Goal: Find contact information: Find contact information

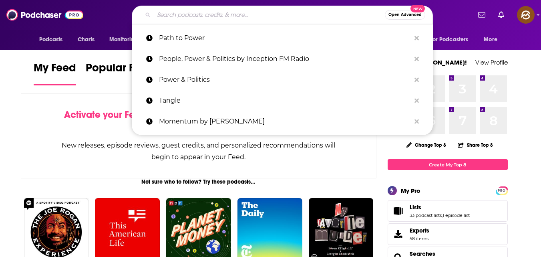
click at [261, 16] on input "Search podcasts, credits, & more..." at bounding box center [269, 14] width 231 height 13
paste input "Interviews with Entrepreneurs"
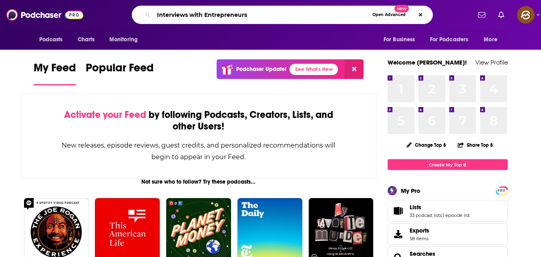
type input "Interviews with Entrepreneurs"
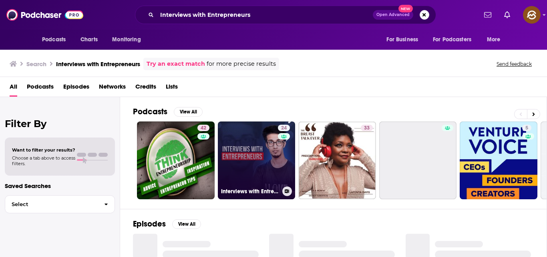
click at [278, 156] on div "24" at bounding box center [285, 156] width 14 height 62
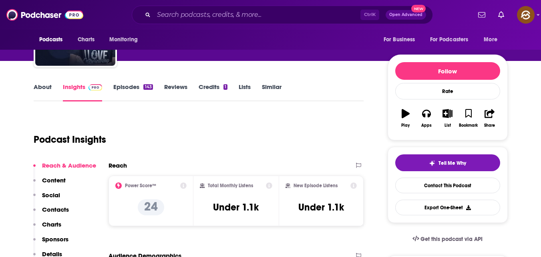
scroll to position [72, 0]
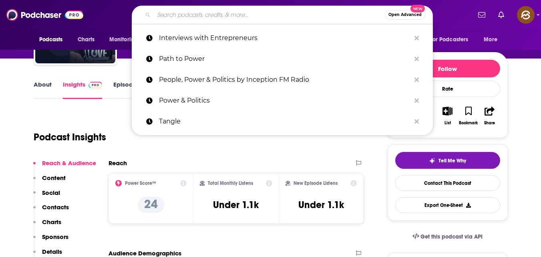
click at [271, 13] on input "Search podcasts, credits, & more..." at bounding box center [269, 14] width 231 height 13
paste input "[URL][DOMAIN_NAME]"
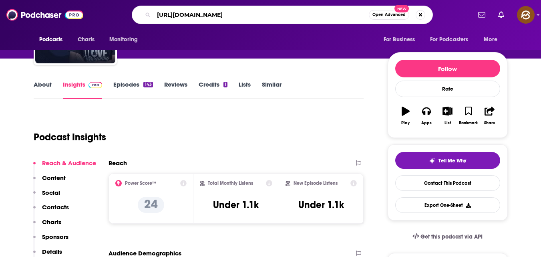
scroll to position [0, 38]
type input "[URL][DOMAIN_NAME]"
click at [226, 160] on div "Reach" at bounding box center [228, 163] width 239 height 8
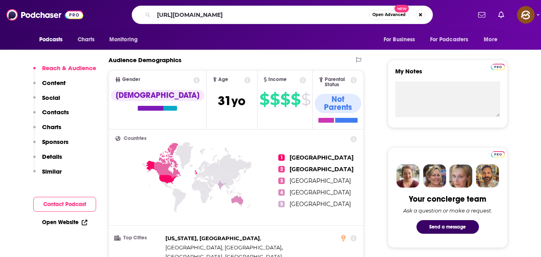
scroll to position [265, 0]
click at [54, 206] on button "Contact Podcast" at bounding box center [64, 204] width 63 height 15
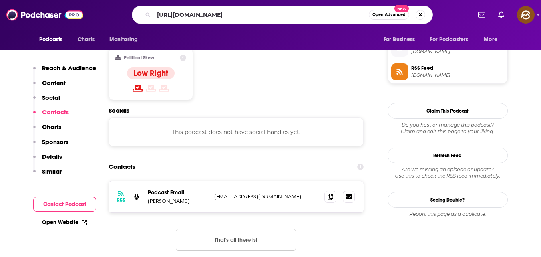
scroll to position [644, 0]
click at [328, 193] on icon at bounding box center [331, 196] width 6 height 6
click at [423, 14] on button "Search podcasts, credits, & more..." at bounding box center [421, 15] width 10 height 10
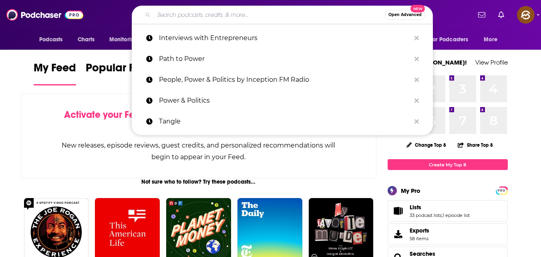
click at [227, 14] on input "Search podcasts, credits, & more..." at bounding box center [269, 14] width 231 height 13
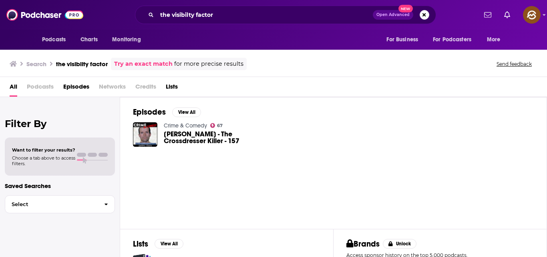
click at [242, 4] on div "Podcasts Charts Monitoring the visibilty factor Open Advanced New For Business …" at bounding box center [273, 15] width 547 height 30
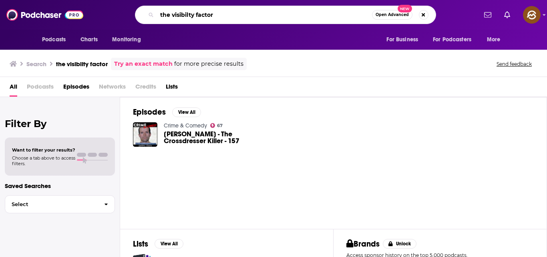
click at [243, 14] on input "the visibilty factor" at bounding box center [264, 14] width 215 height 13
type input "t"
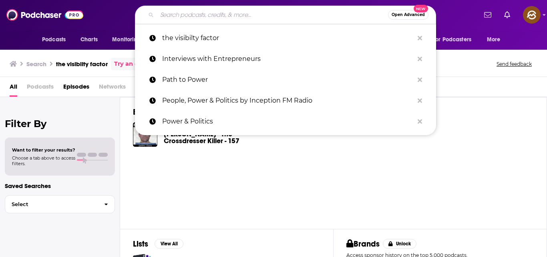
paste input "The visibility factor"
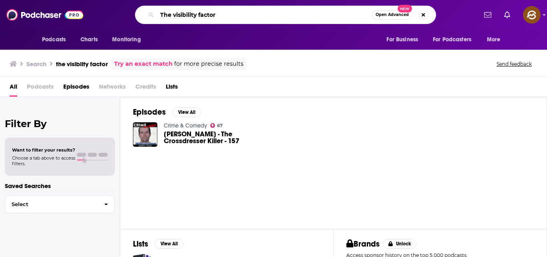
type input "The visibility factor"
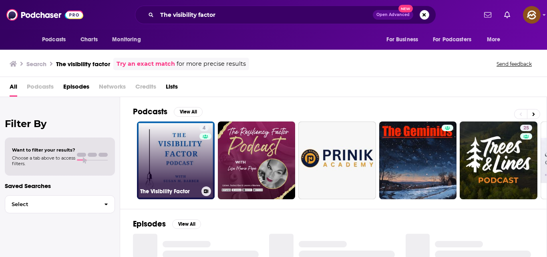
click at [180, 157] on link "4 The Visibility Factor" at bounding box center [176, 160] width 78 height 78
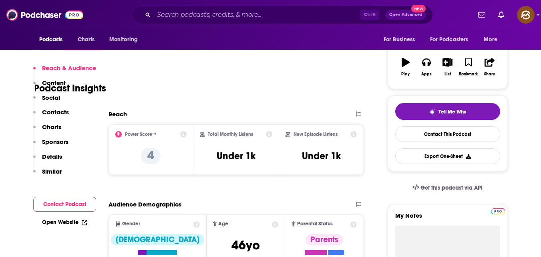
scroll to position [165, 0]
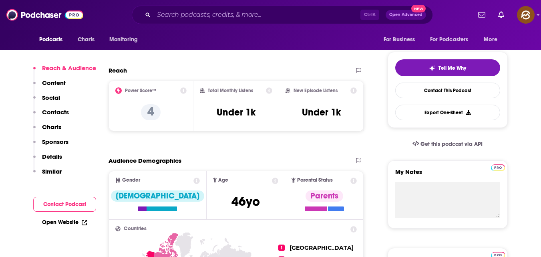
click at [52, 205] on button "Contact Podcast" at bounding box center [64, 204] width 63 height 15
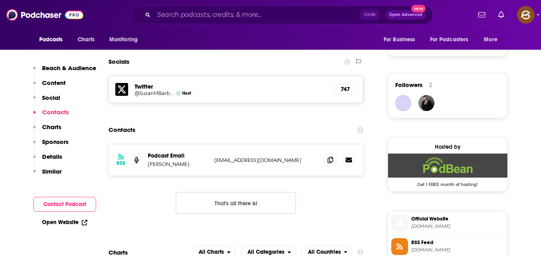
scroll to position [553, 0]
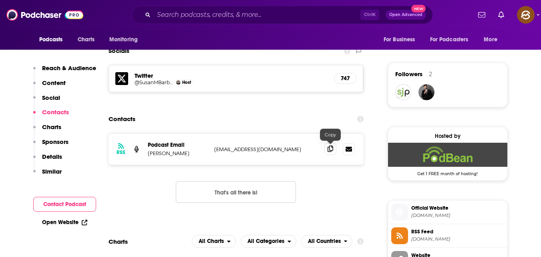
click at [328, 151] on icon at bounding box center [331, 148] width 6 height 6
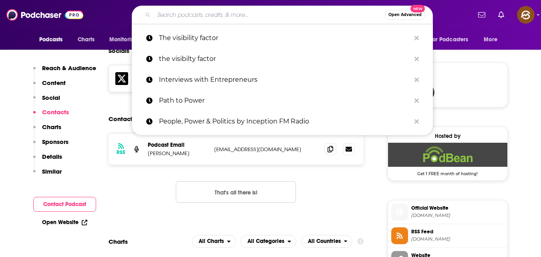
click at [280, 19] on input "Search podcasts, credits, & more..." at bounding box center [269, 14] width 231 height 13
paste input "The Side Hustle Show"
type input "The Side Hustle Show"
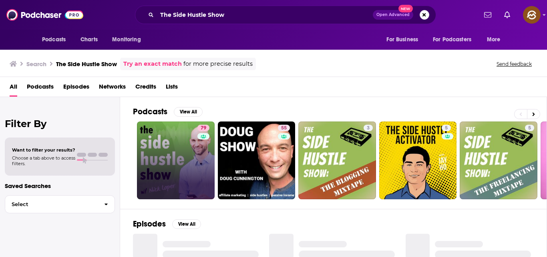
click at [167, 138] on link "79" at bounding box center [176, 160] width 78 height 78
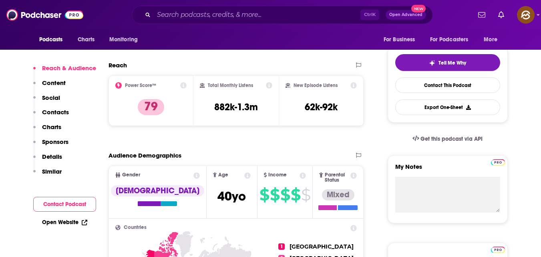
scroll to position [179, 0]
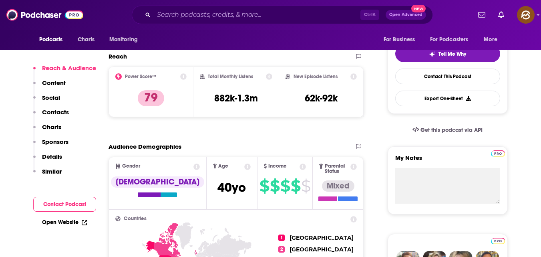
click at [63, 208] on button "Contact Podcast" at bounding box center [64, 204] width 63 height 15
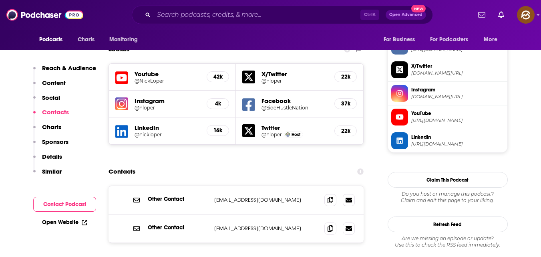
scroll to position [695, 0]
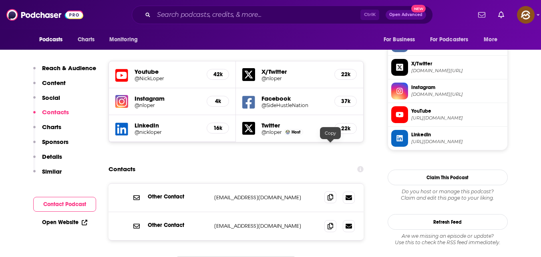
click at [328, 191] on span at bounding box center [330, 197] width 12 height 12
click at [309, 4] on div "Podcasts Charts Monitoring Ctrl K Open Advanced New For Business For Podcasters…" at bounding box center [270, 15] width 541 height 30
click at [330, 222] on icon at bounding box center [331, 225] width 6 height 6
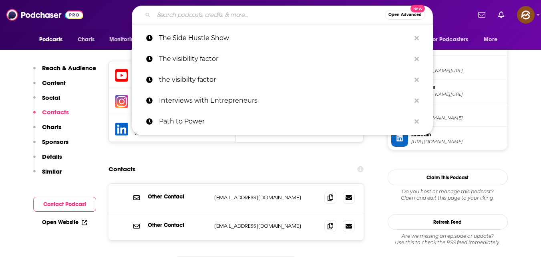
click at [209, 12] on input "Search podcasts, credits, & more..." at bounding box center [269, 14] width 231 height 13
paste input "Create Online Business Success!"
type input "Create Online Business Success!"
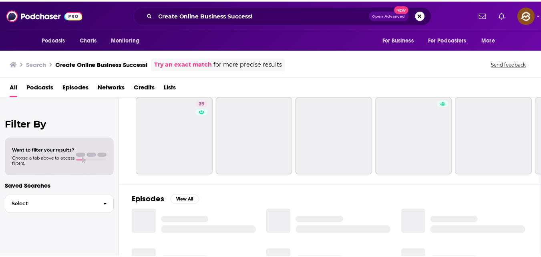
scroll to position [24, 0]
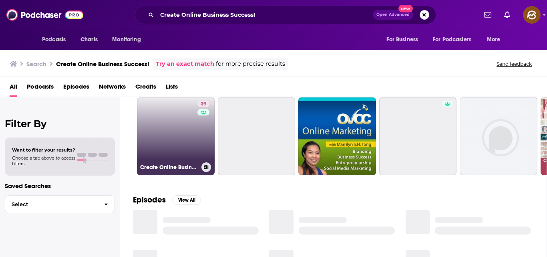
click at [186, 137] on link "39 Create Online Business Success! | Email list Growth and Organic Marketing St…" at bounding box center [176, 136] width 78 height 78
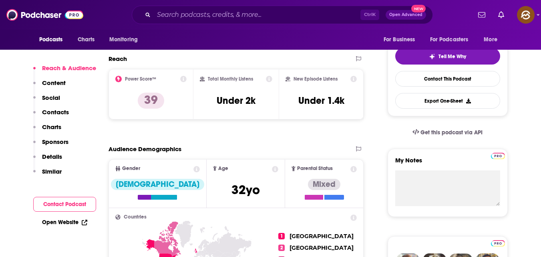
scroll to position [178, 0]
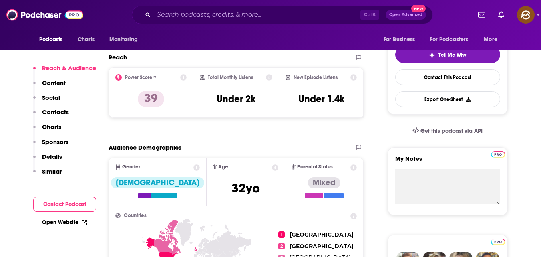
click at [74, 209] on button "Contact Podcast" at bounding box center [64, 204] width 63 height 15
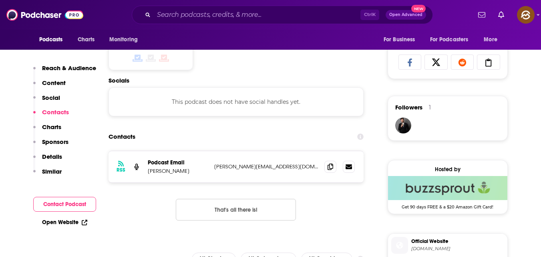
scroll to position [537, 0]
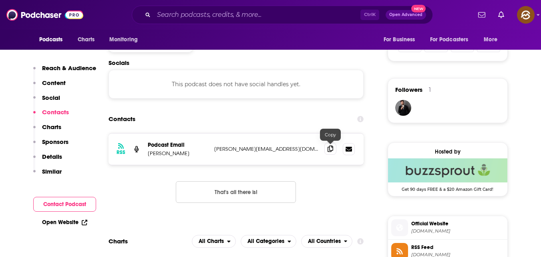
click at [333, 147] on icon at bounding box center [331, 148] width 6 height 6
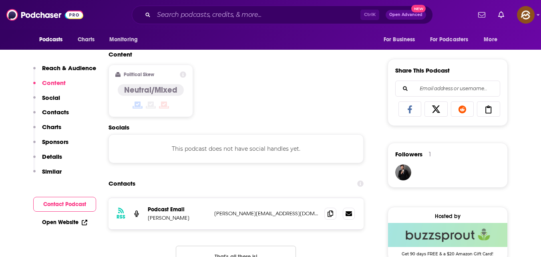
scroll to position [473, 0]
